Goal: Task Accomplishment & Management: Complete application form

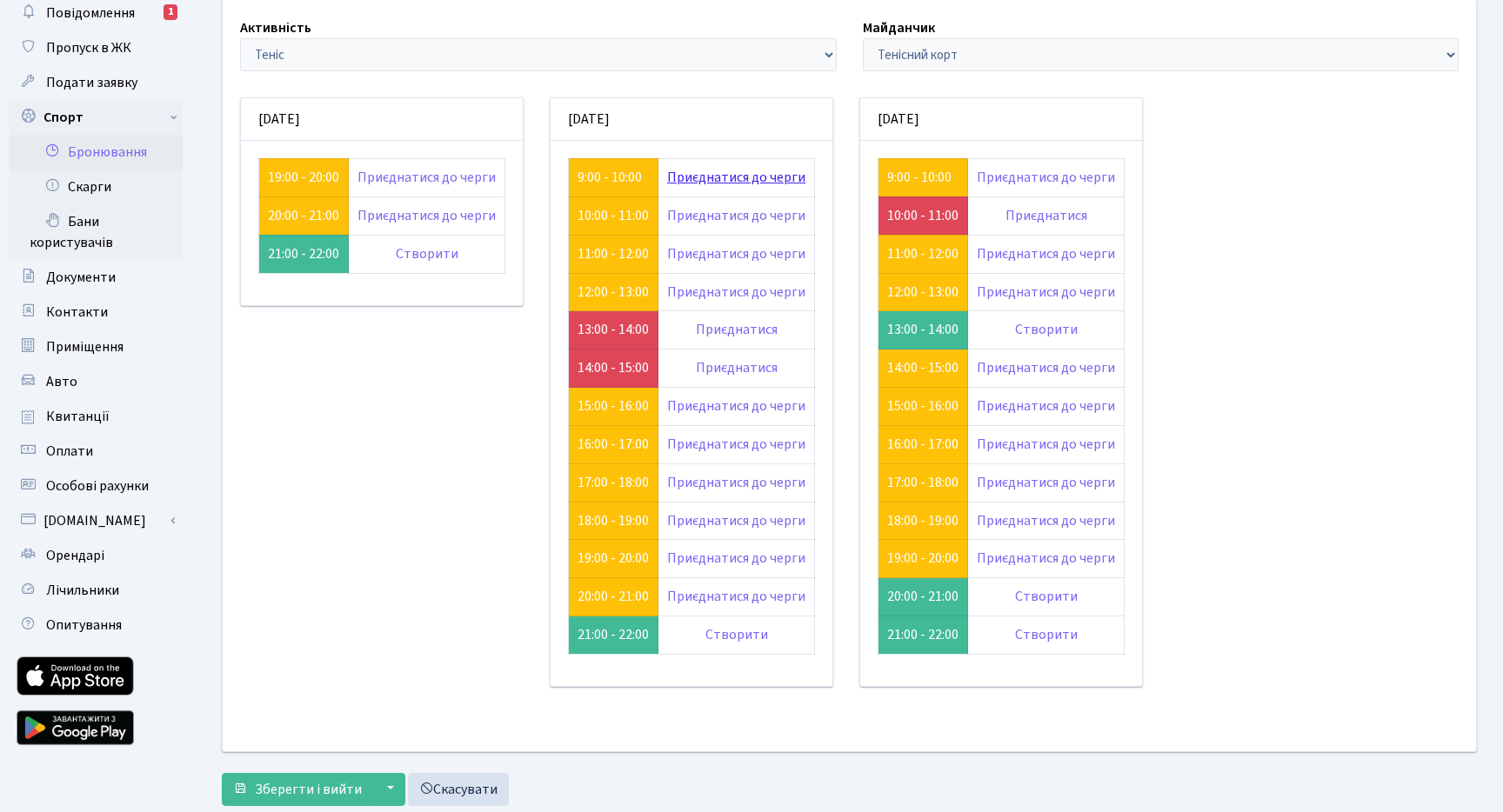
scroll to position [103, 0]
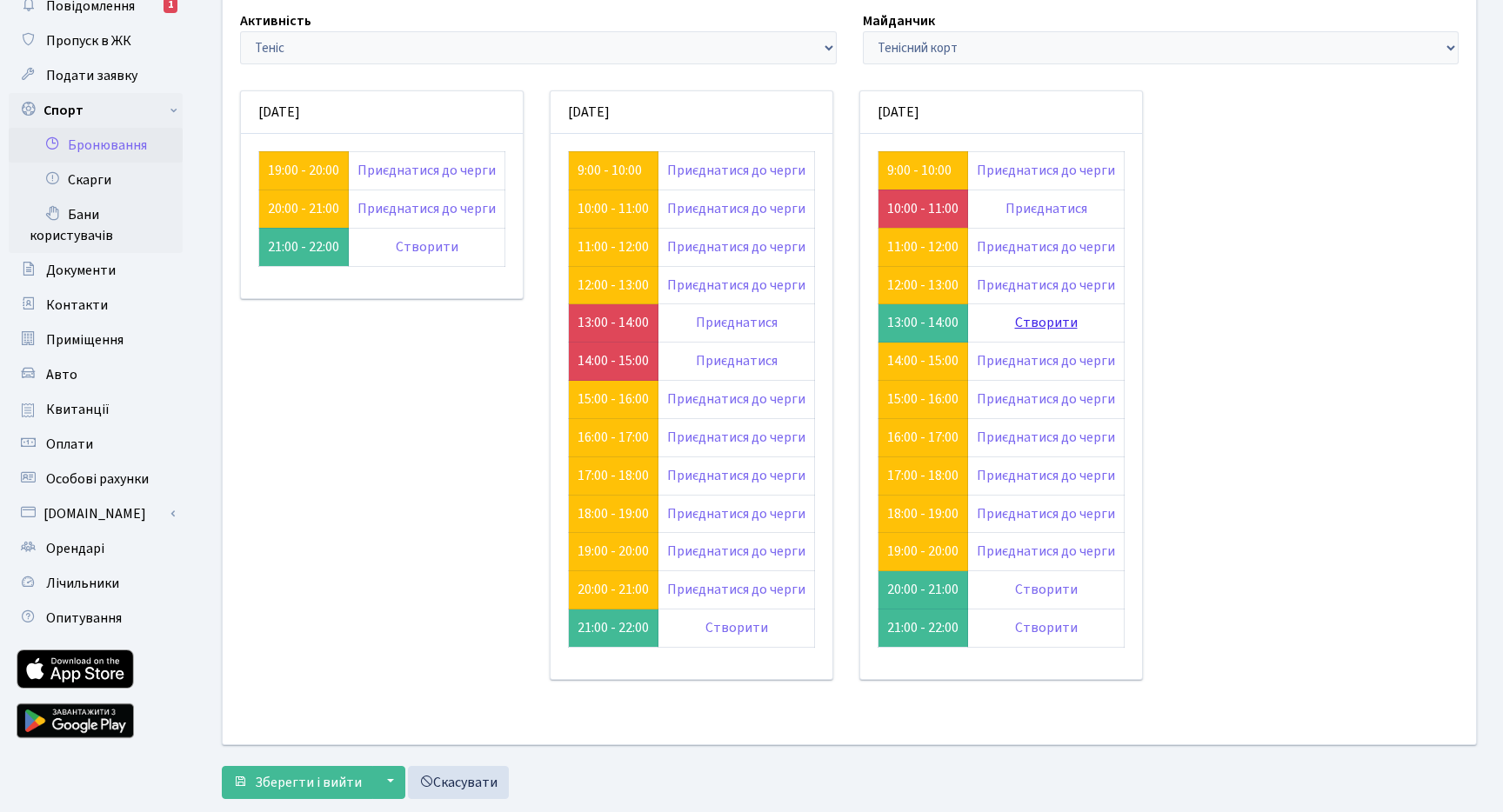
click at [1061, 322] on link "Створити" at bounding box center [1046, 322] width 63 height 19
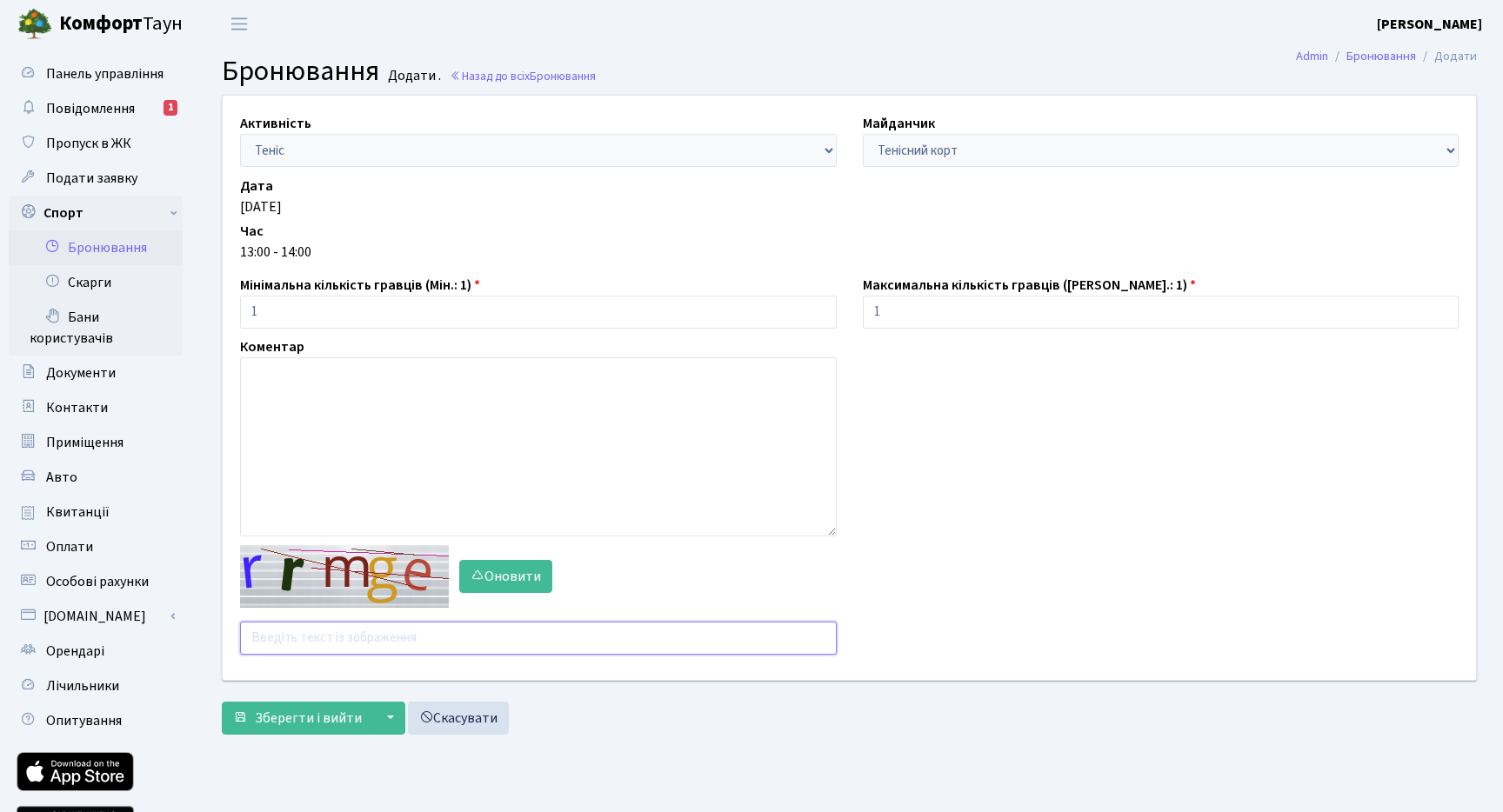
click at [324, 644] on input "text" at bounding box center [538, 638] width 597 height 33
type input "cuunx"
click at [280, 716] on span "Зберегти і вийти" at bounding box center [308, 718] width 107 height 19
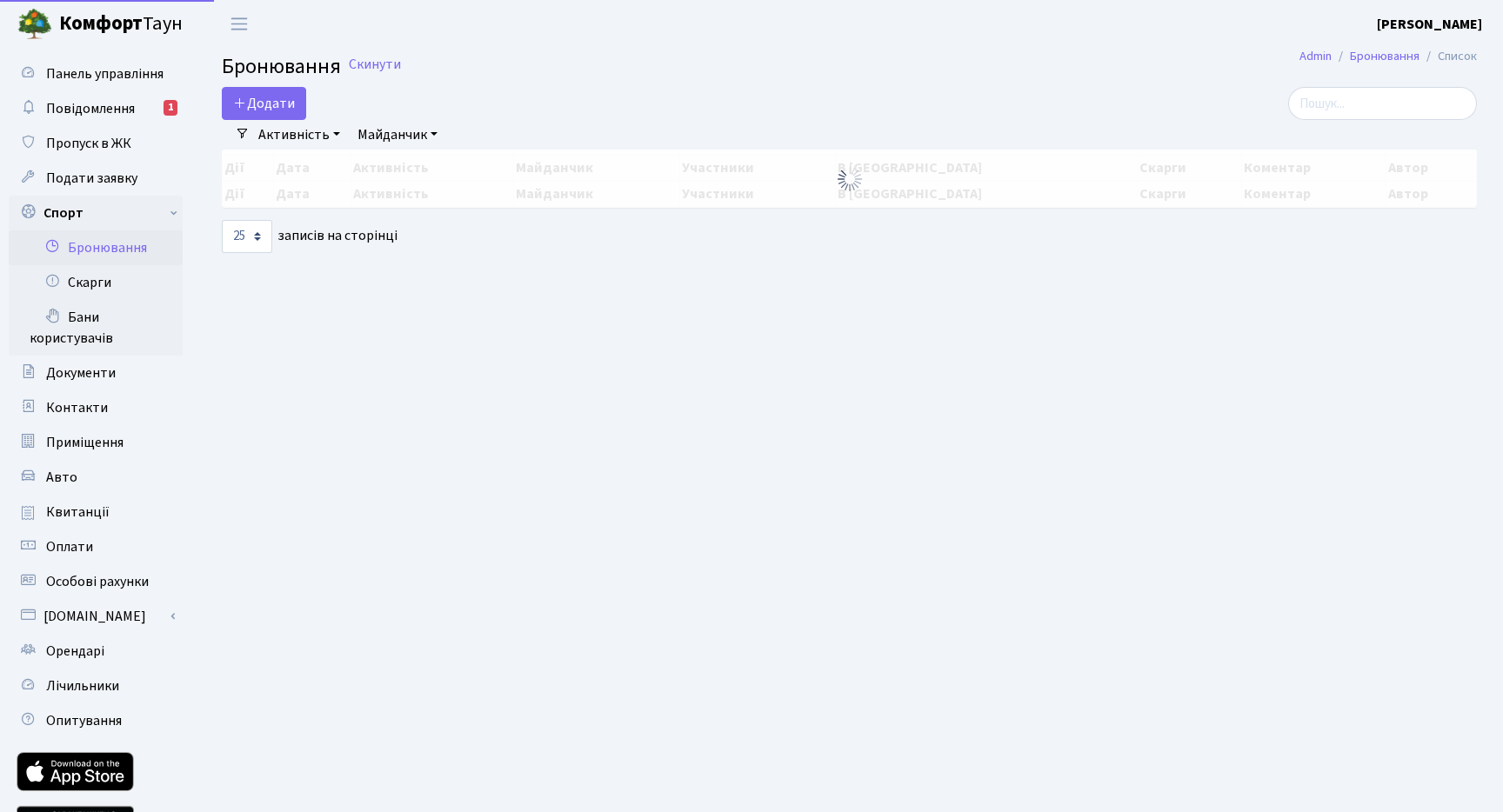
select select "25"
